Goal: Check status: Check status

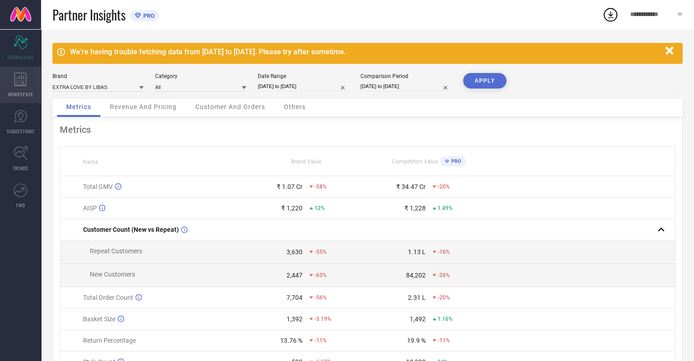
click at [33, 85] on div "WORKSPACE" at bounding box center [20, 85] width 41 height 36
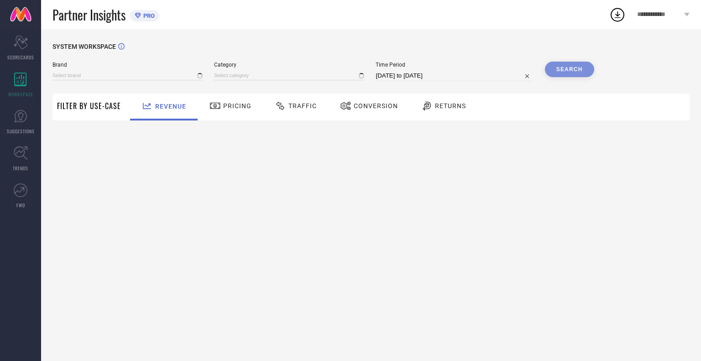
type input "EXTRA LOVE BY LIBAS"
type input "All"
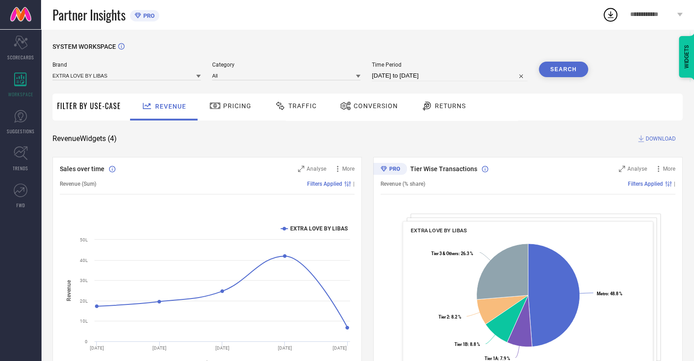
select select "7"
select select "2025"
select select "8"
select select "2025"
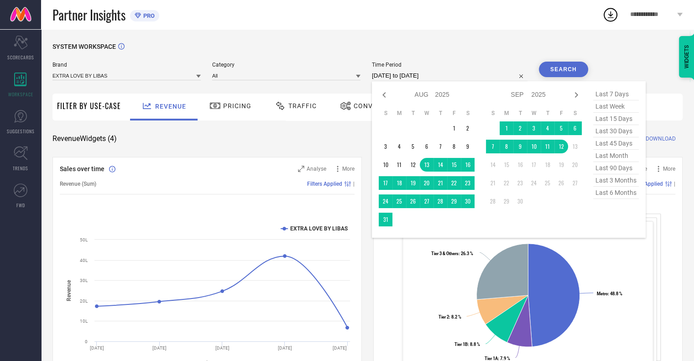
click at [417, 76] on input "[DATE] to [DATE]" at bounding box center [450, 75] width 156 height 11
click at [560, 139] on table "S M T W T F S 1 2 3 4 5 6 7 8 9 10 11 12 13 14 15 16 17 18 19 20 21 22 23 24 25…" at bounding box center [534, 159] width 96 height 108
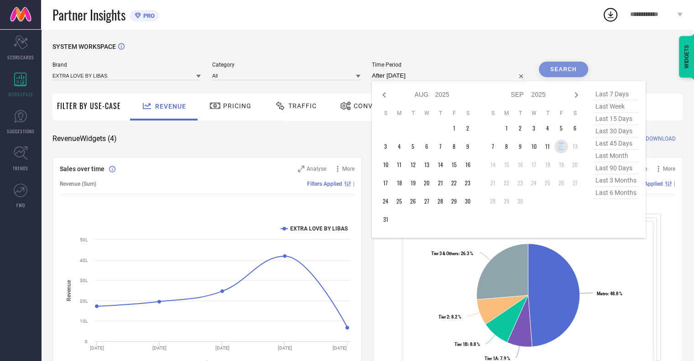
click at [560, 146] on td "12" at bounding box center [561, 147] width 14 height 14
type input "[DATE] to [DATE]"
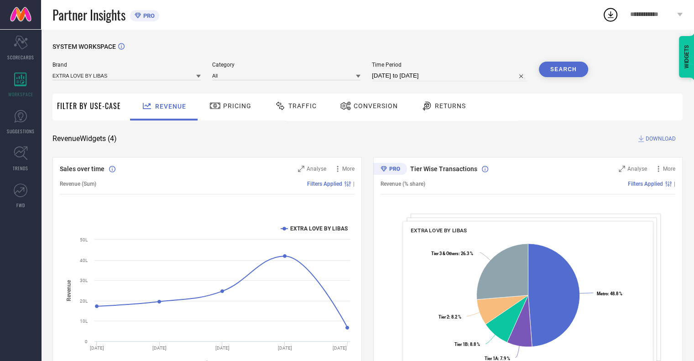
click at [299, 107] on span "Traffic" at bounding box center [302, 105] width 28 height 7
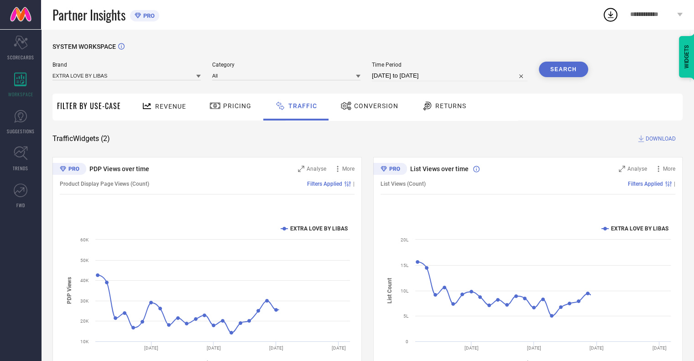
click at [571, 73] on button "Search" at bounding box center [563, 70] width 49 height 16
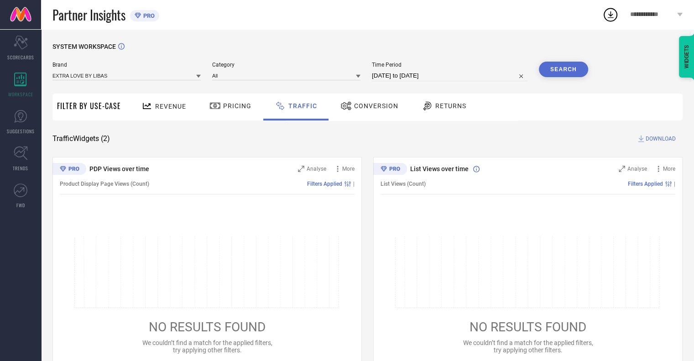
click at [370, 105] on span "Conversion" at bounding box center [376, 105] width 44 height 7
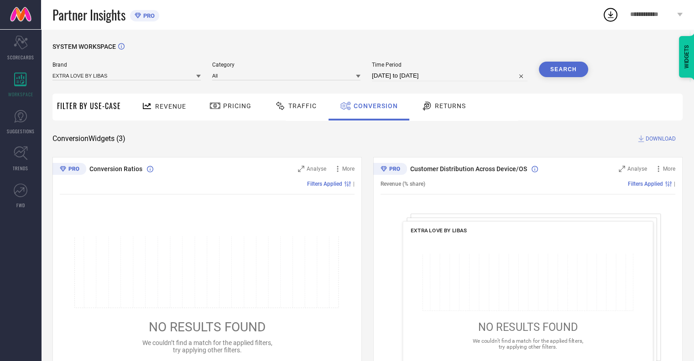
click at [566, 72] on button "Search" at bounding box center [563, 70] width 49 height 16
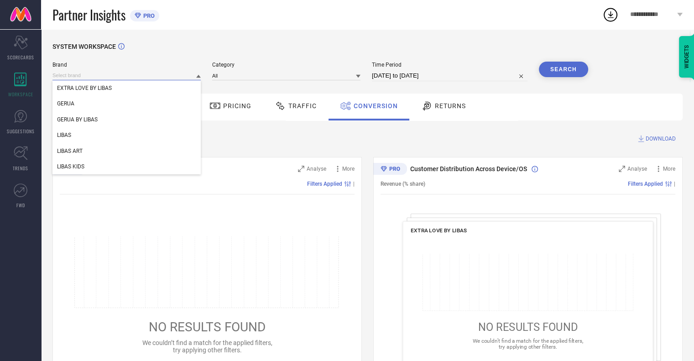
click at [143, 76] on input at bounding box center [126, 76] width 148 height 10
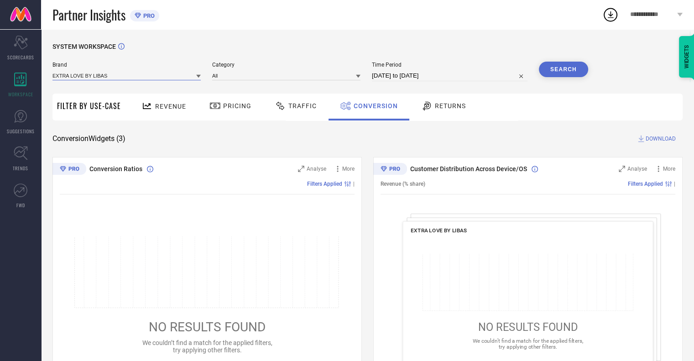
click at [123, 73] on input at bounding box center [126, 76] width 148 height 10
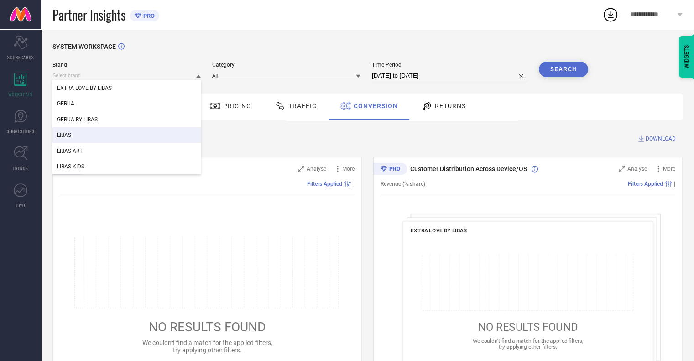
click at [110, 139] on div "LIBAS" at bounding box center [126, 135] width 148 height 16
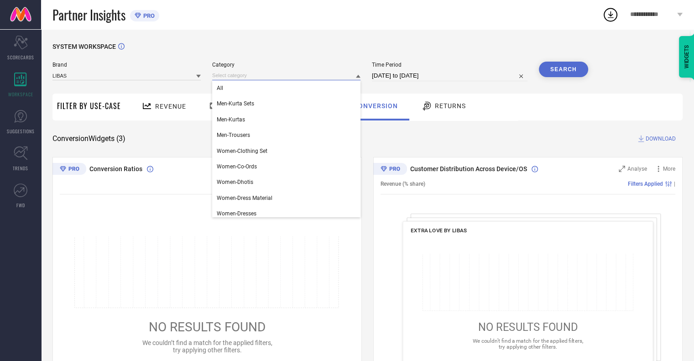
click at [305, 75] on input at bounding box center [286, 76] width 148 height 10
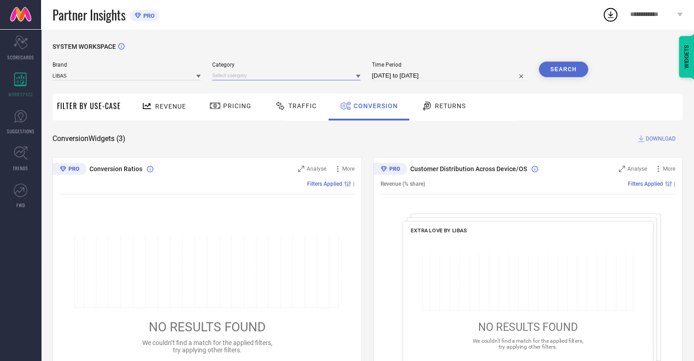
click at [271, 75] on input at bounding box center [286, 76] width 148 height 10
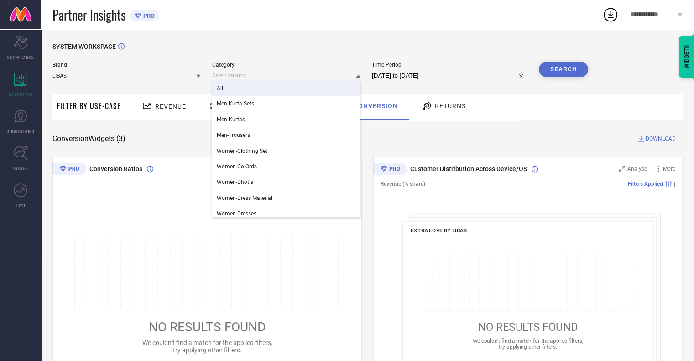
click at [271, 87] on div "All" at bounding box center [286, 88] width 148 height 16
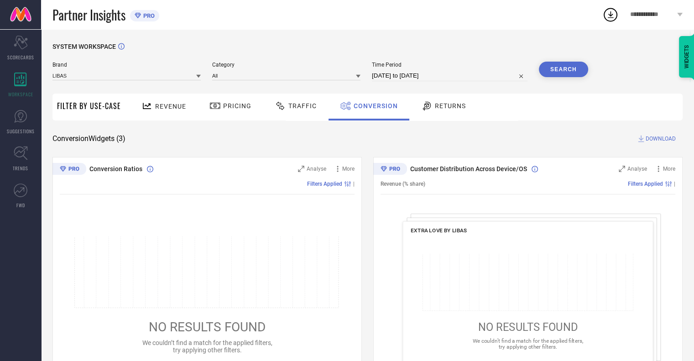
click at [570, 67] on button "Search" at bounding box center [563, 70] width 49 height 16
click at [280, 111] on icon at bounding box center [280, 105] width 11 height 11
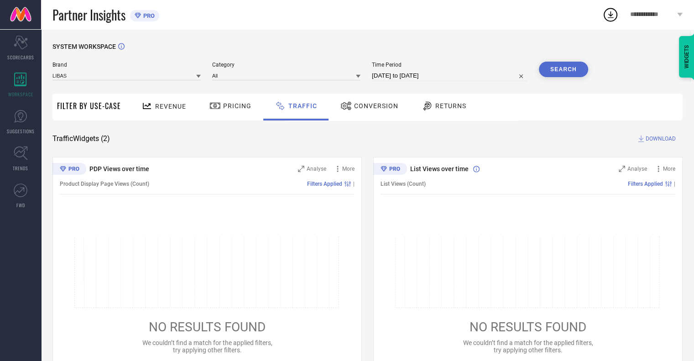
click at [349, 106] on div at bounding box center [347, 105] width 14 height 11
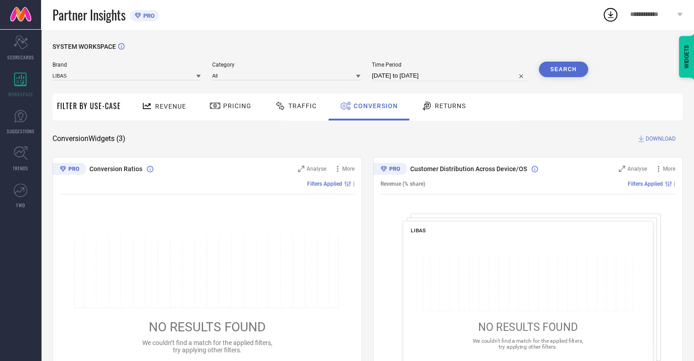
select select "8"
select select "2025"
select select "9"
select select "2025"
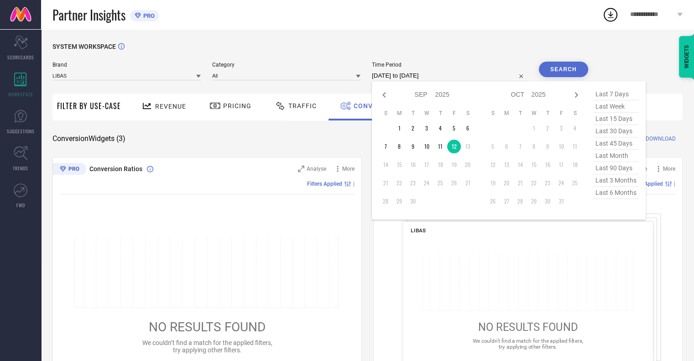
click at [387, 76] on input "[DATE] to [DATE]" at bounding box center [450, 75] width 156 height 11
click at [414, 148] on td "9" at bounding box center [413, 147] width 14 height 14
type input "[DATE] to [DATE]"
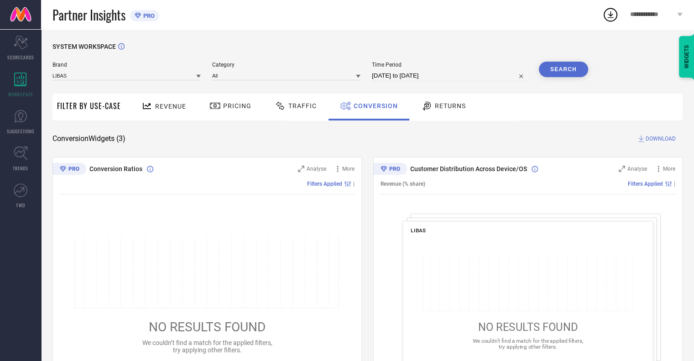
click at [554, 78] on div "Search" at bounding box center [563, 72] width 49 height 20
click at [556, 74] on button "Search" at bounding box center [563, 70] width 49 height 16
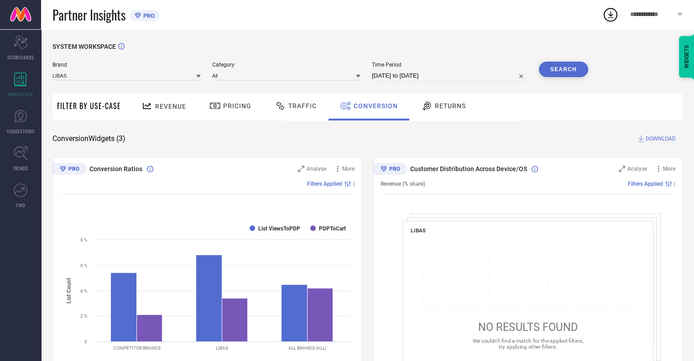
click at [292, 115] on div "Traffic" at bounding box center [295, 106] width 65 height 27
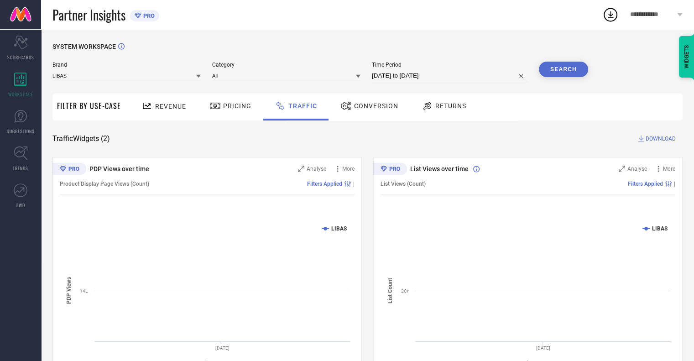
scroll to position [38, 0]
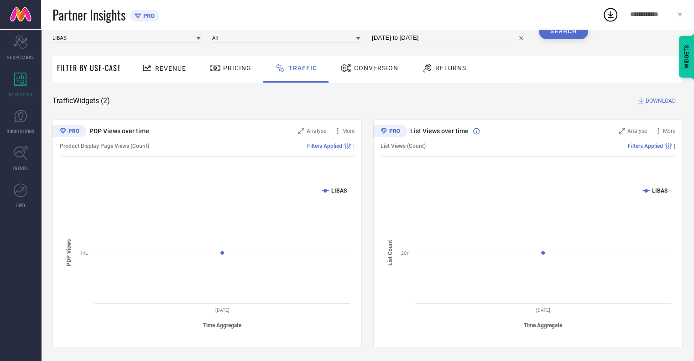
select select "8"
select select "2025"
select select "9"
select select "2025"
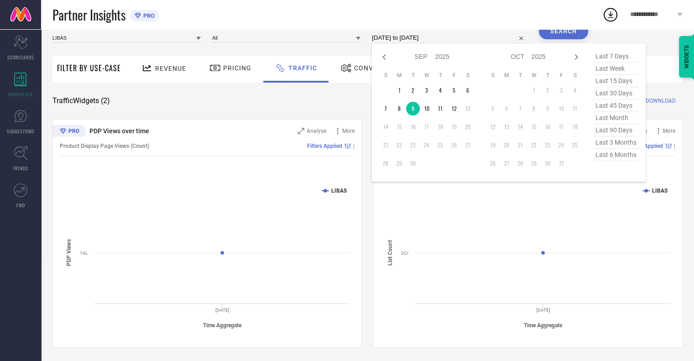
click at [428, 38] on input "[DATE] to [DATE]" at bounding box center [450, 37] width 156 height 11
click at [424, 107] on td "10" at bounding box center [427, 109] width 14 height 14
type input "[DATE] to [DATE]"
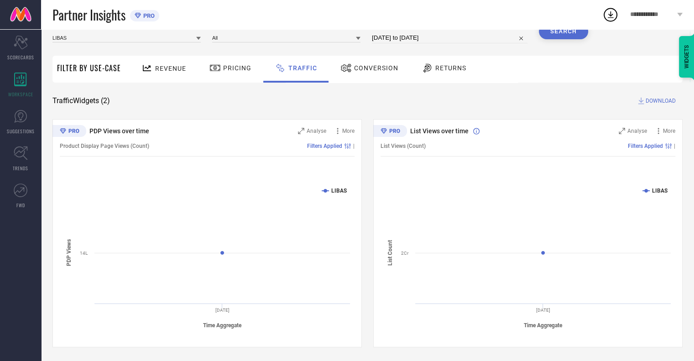
click at [561, 34] on button "Search" at bounding box center [563, 32] width 49 height 16
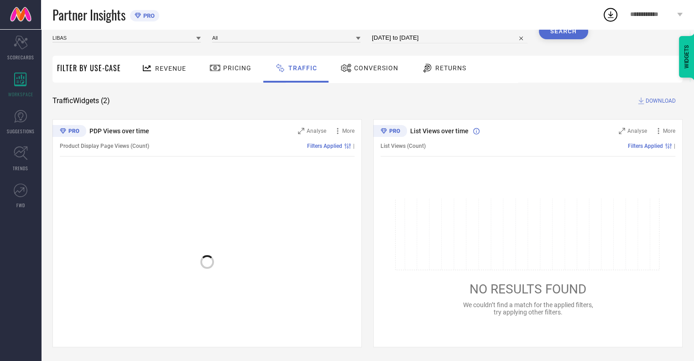
click at [355, 66] on span "Conversion" at bounding box center [376, 67] width 44 height 7
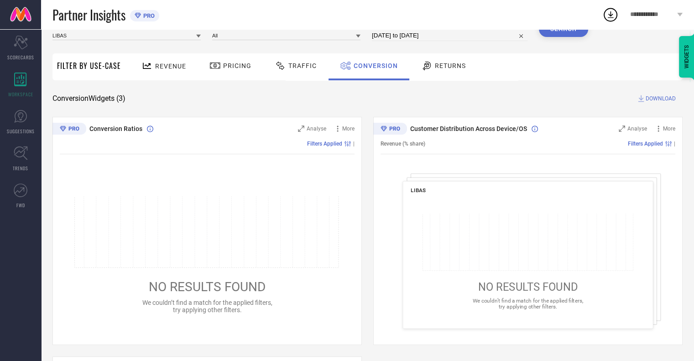
scroll to position [40, 0]
